Goal: Information Seeking & Learning: Learn about a topic

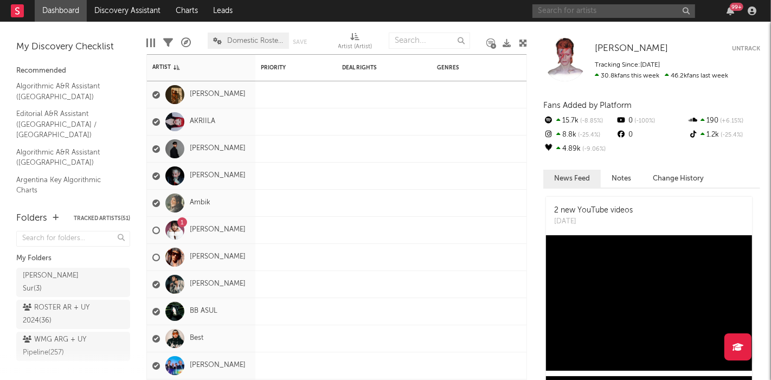
click at [595, 15] on input "text" at bounding box center [613, 11] width 163 height 14
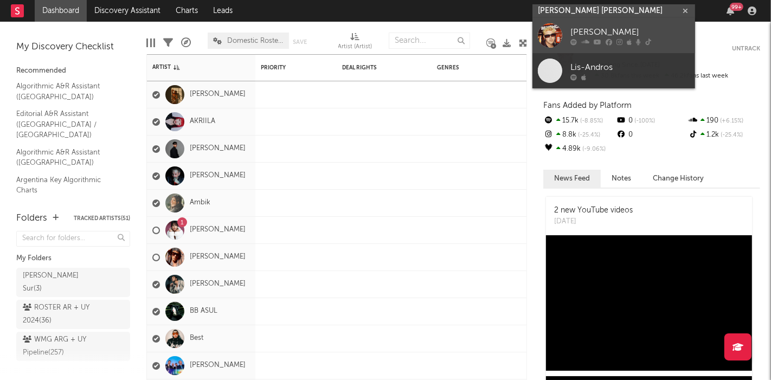
type input "[PERSON_NAME] [PERSON_NAME]"
click at [664, 41] on div at bounding box center [629, 42] width 119 height 7
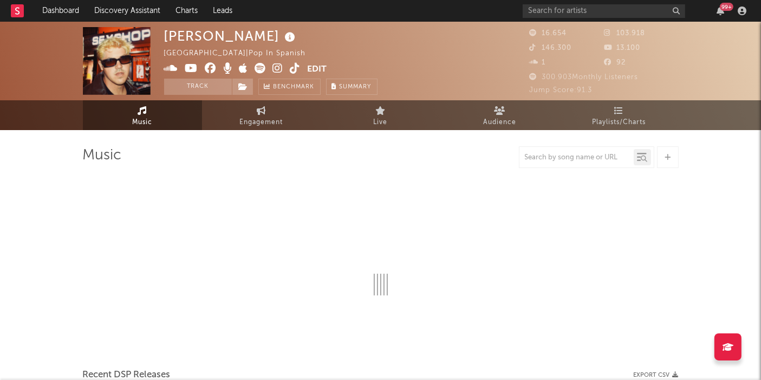
select select "6m"
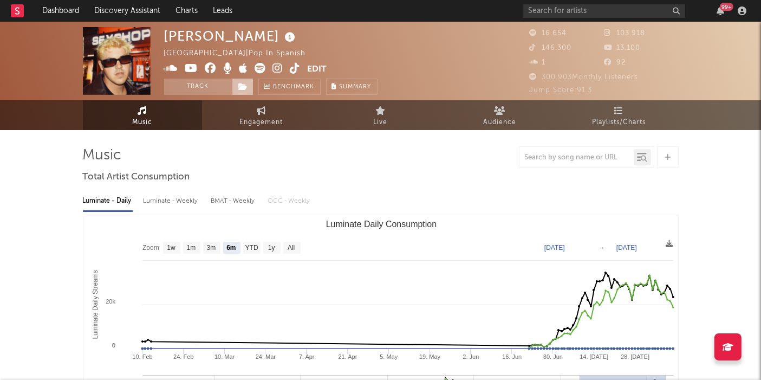
click at [243, 87] on icon at bounding box center [243, 87] width 9 height 8
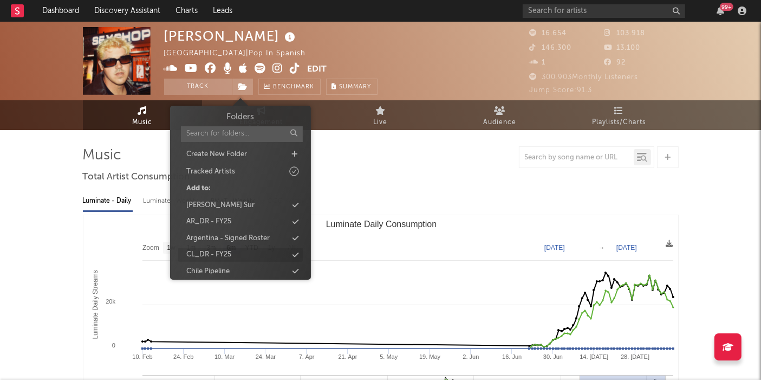
scroll to position [40, 0]
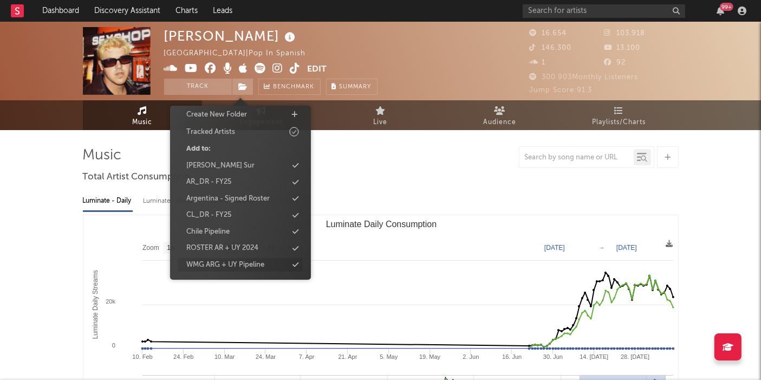
click at [232, 263] on div "WMG ARG + UY Pipeline" at bounding box center [225, 265] width 78 height 11
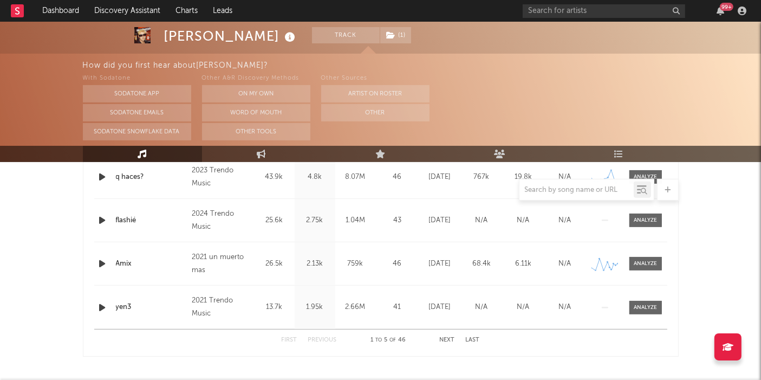
scroll to position [528, 0]
